Goal: Navigation & Orientation: Find specific page/section

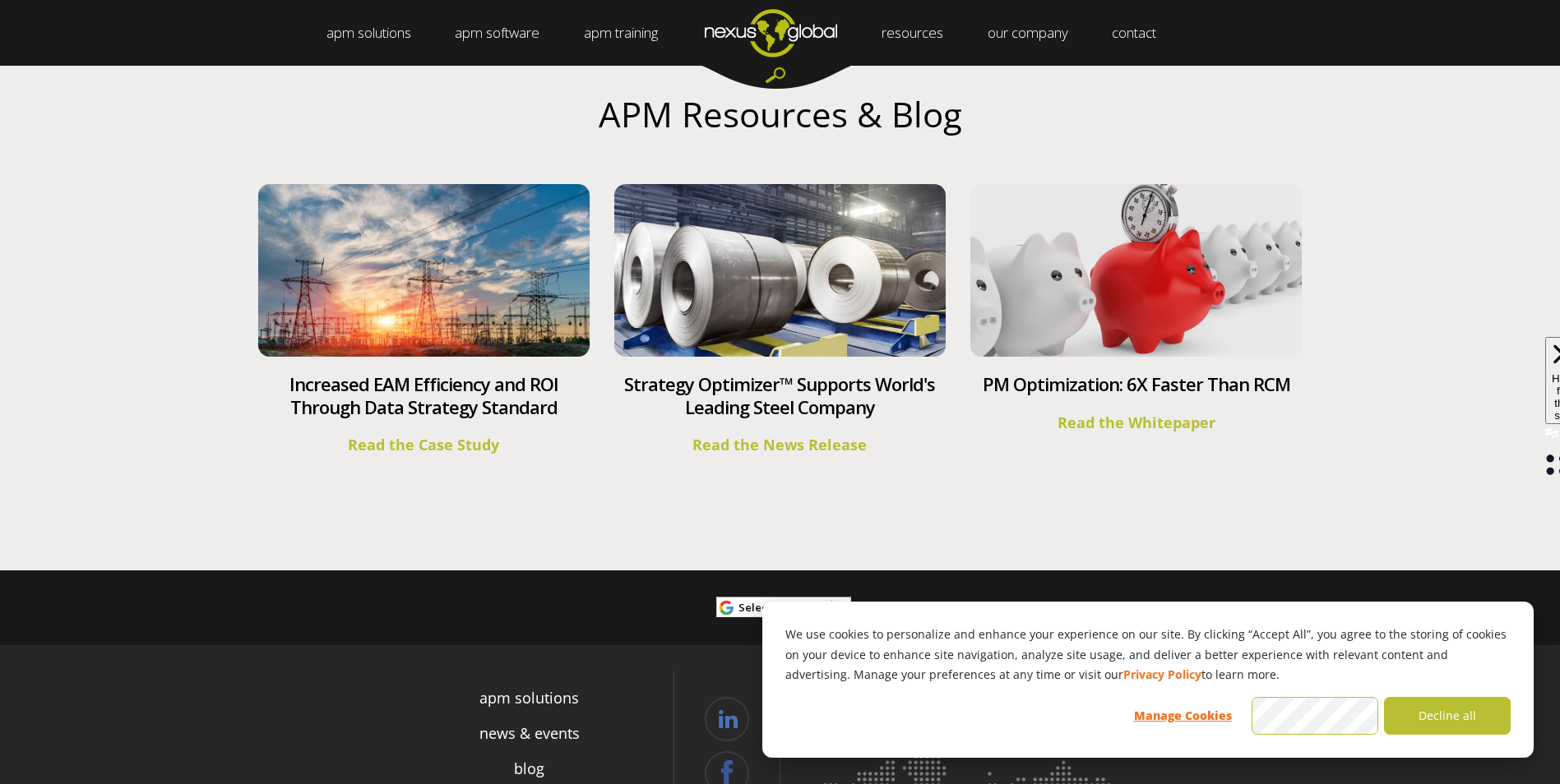
scroll to position [6067, 0]
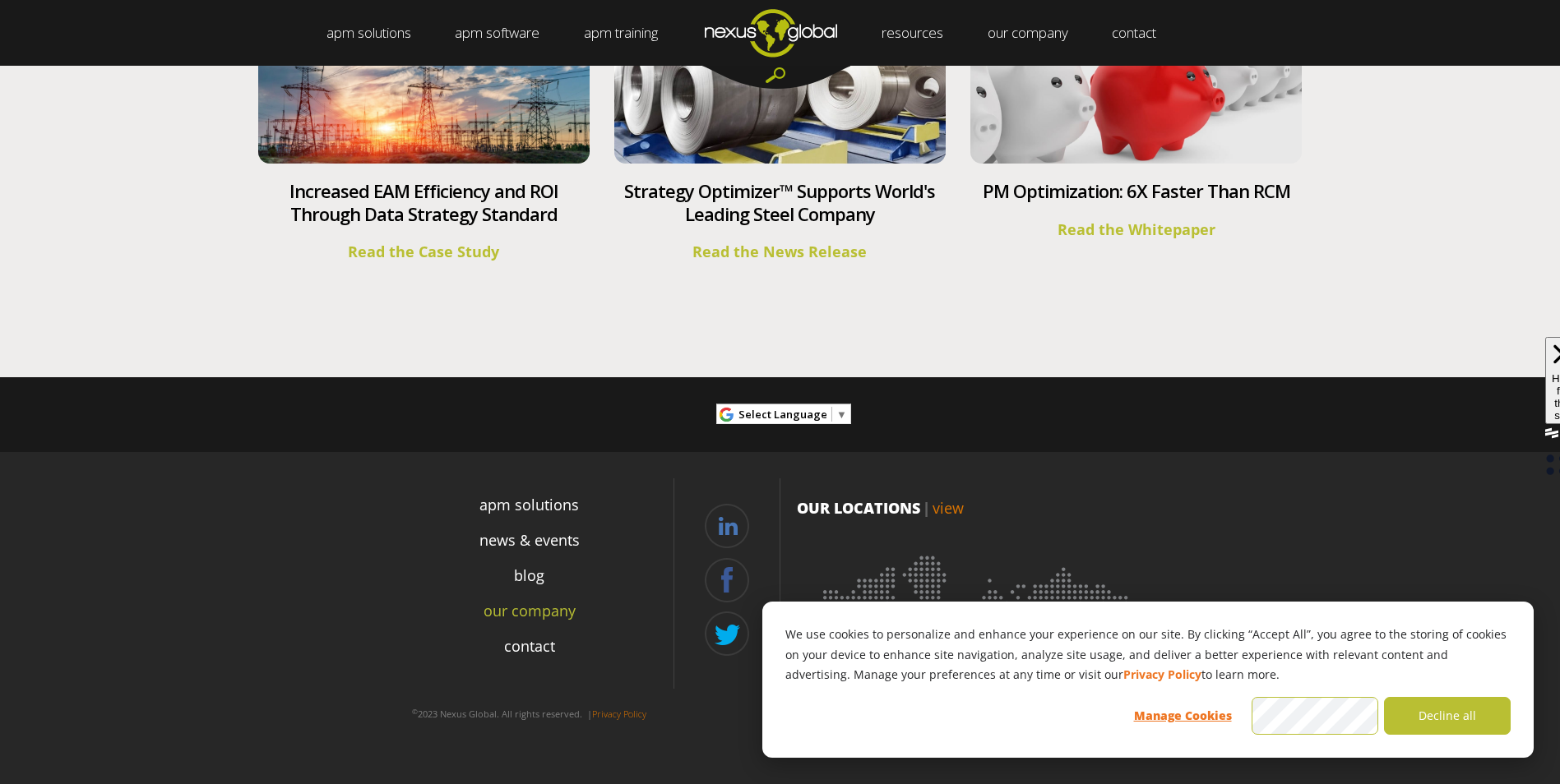
click at [512, 605] on link "our company" at bounding box center [529, 611] width 92 height 22
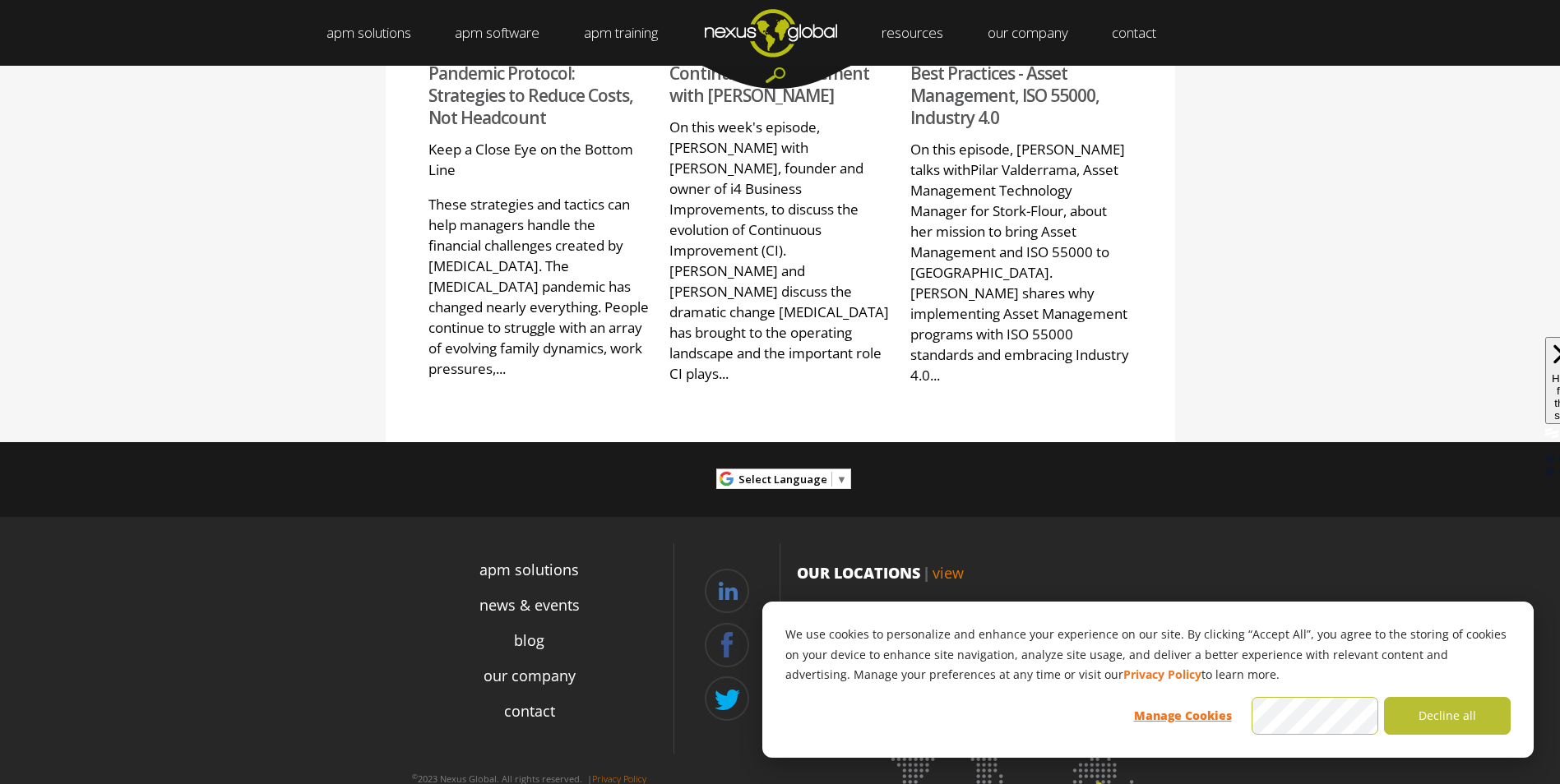
scroll to position [1832, 0]
